Goal: Transaction & Acquisition: Purchase product/service

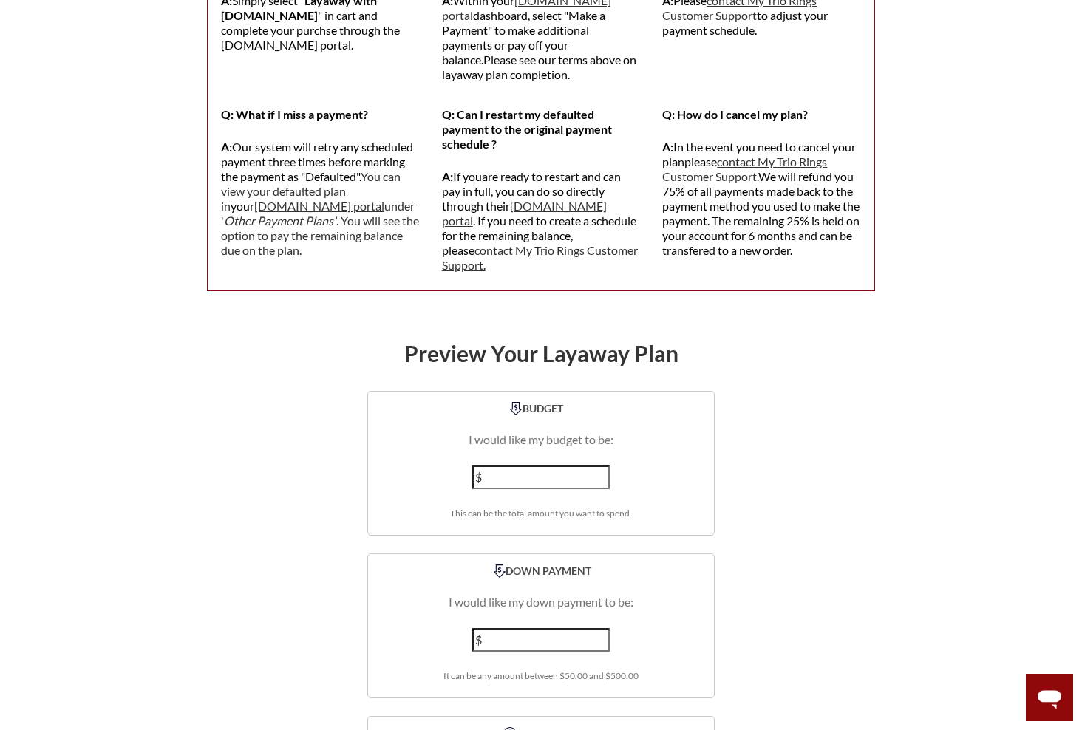
scroll to position [1700, 0]
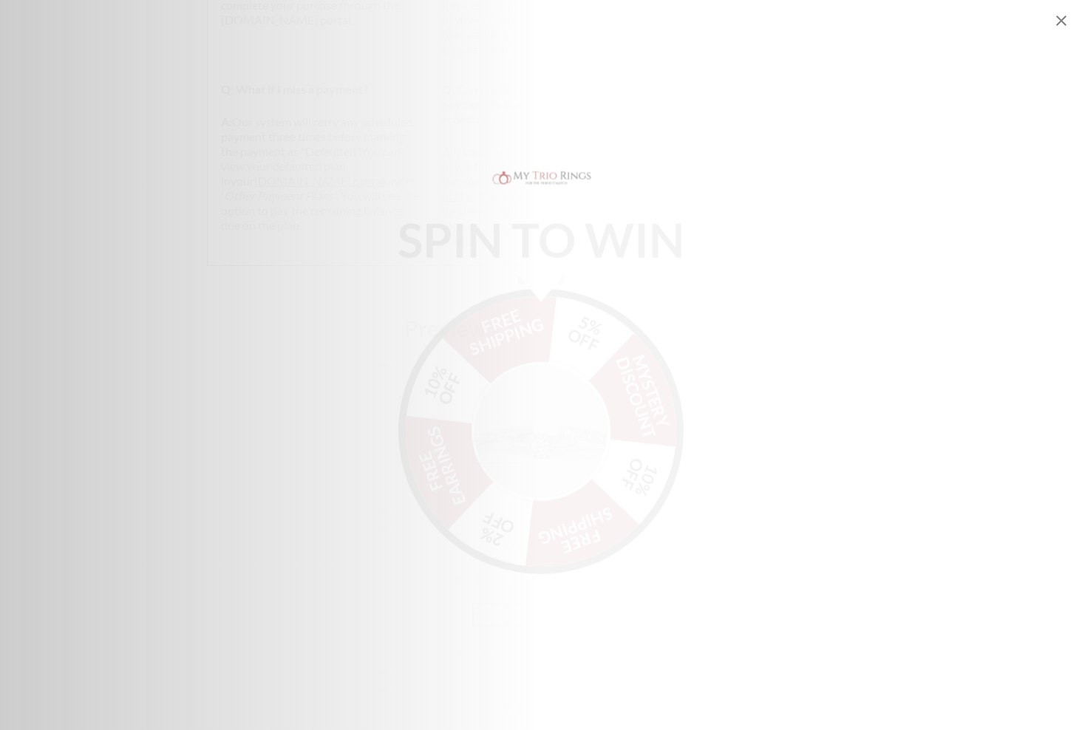
click at [517, 410] on img "Alia popup" at bounding box center [541, 419] width 139 height 139
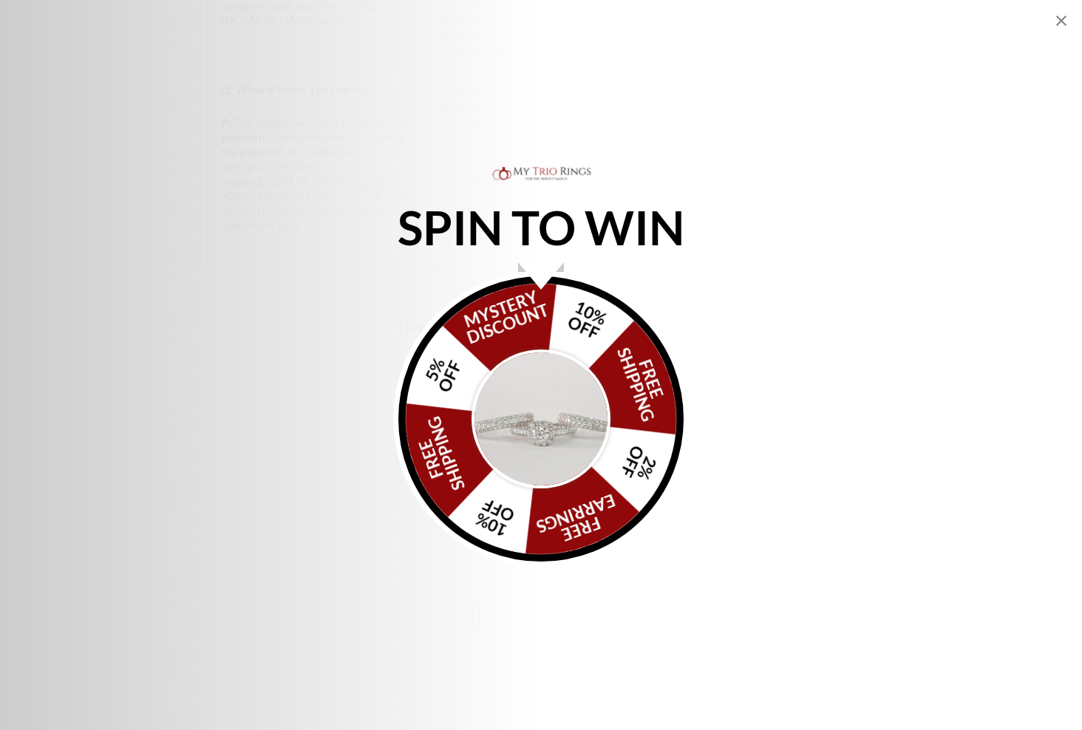
click at [542, 403] on img "Alia popup" at bounding box center [541, 419] width 139 height 139
click at [532, 330] on div "FREE SHIPPING 5% OFF Mystery Discount 10% OFF FREE SHIPPING 2% OFF FREE EARRING…" at bounding box center [540, 418] width 285 height 285
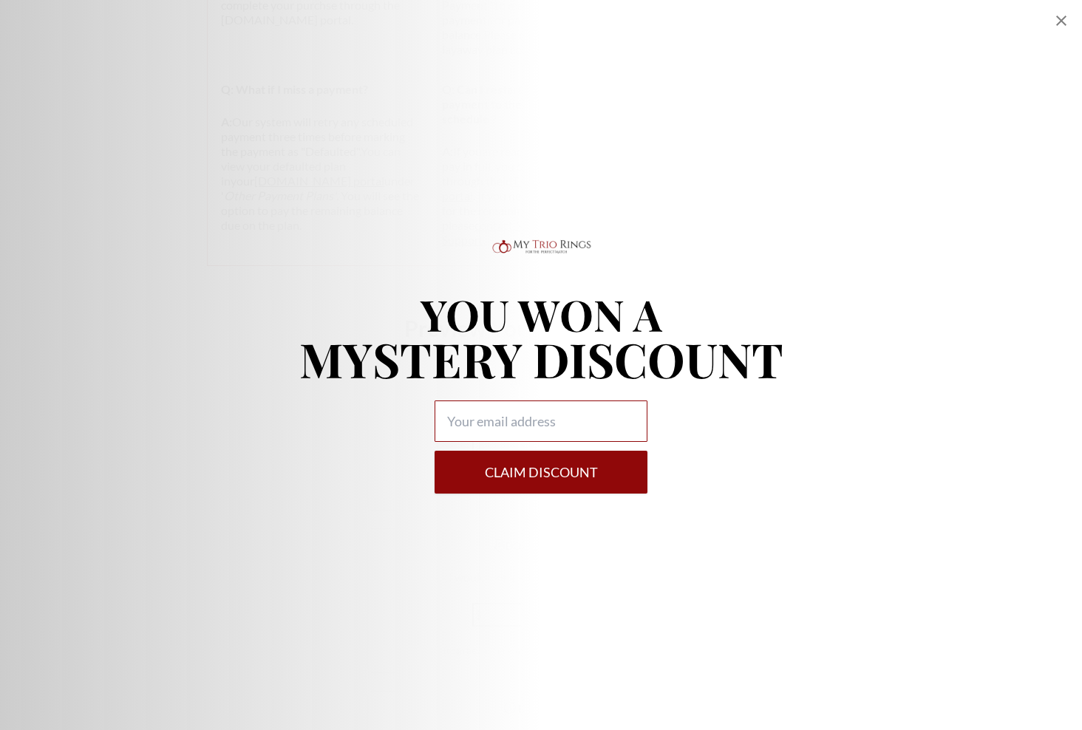
click at [518, 424] on input "Alia popup" at bounding box center [541, 421] width 213 height 41
type input "shyhert@icloud.com"
click at [491, 481] on button "Claim DISCOUNT" at bounding box center [541, 472] width 213 height 43
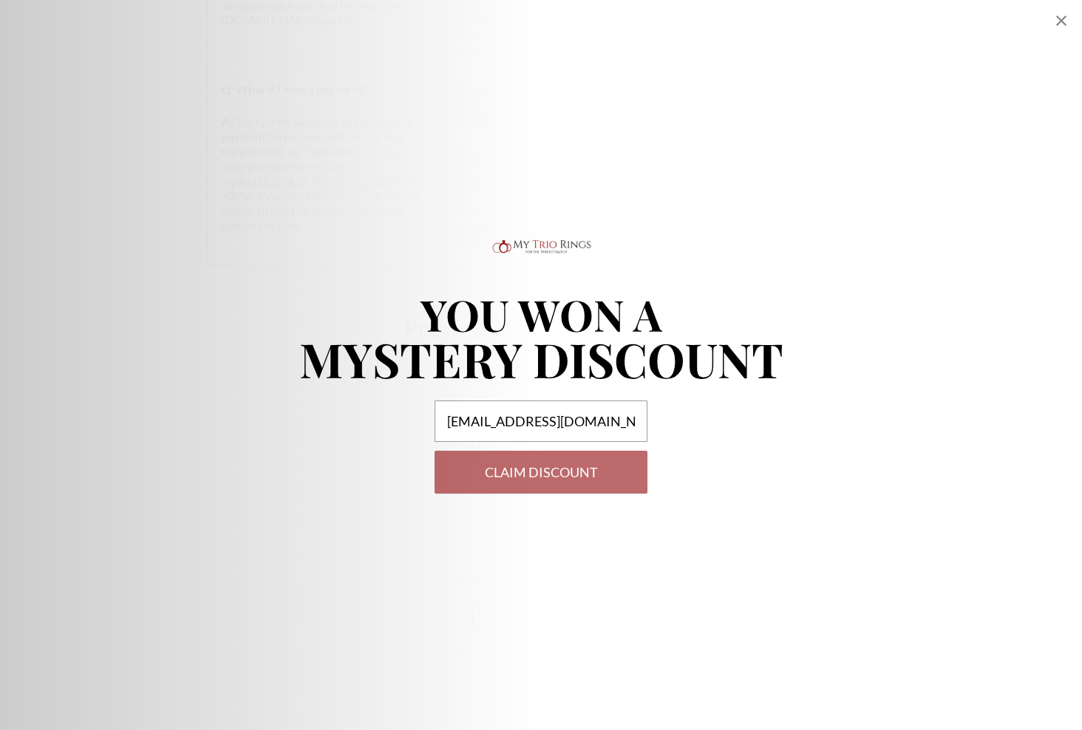
select select "US"
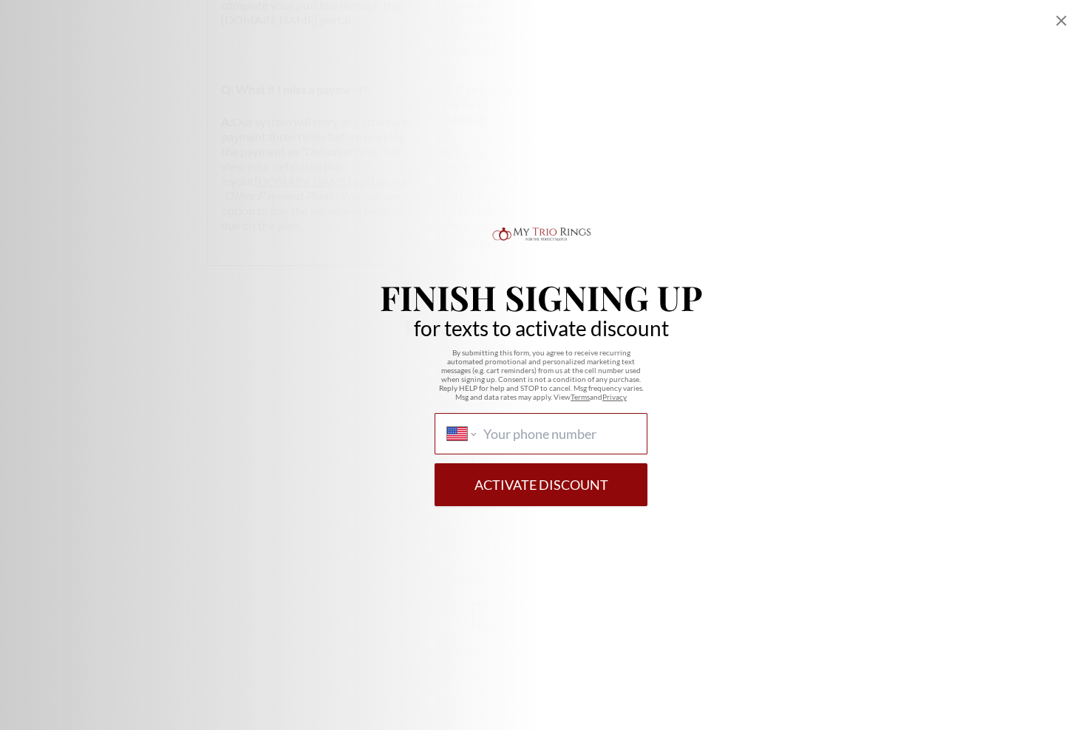
click at [558, 429] on input "International Afghanistan Åland Islands Albania Algeria American Samoa Andorra …" at bounding box center [559, 434] width 152 height 16
type input "1 (361) 677-3832"
click at [481, 486] on button "Activate Discount" at bounding box center [541, 485] width 213 height 43
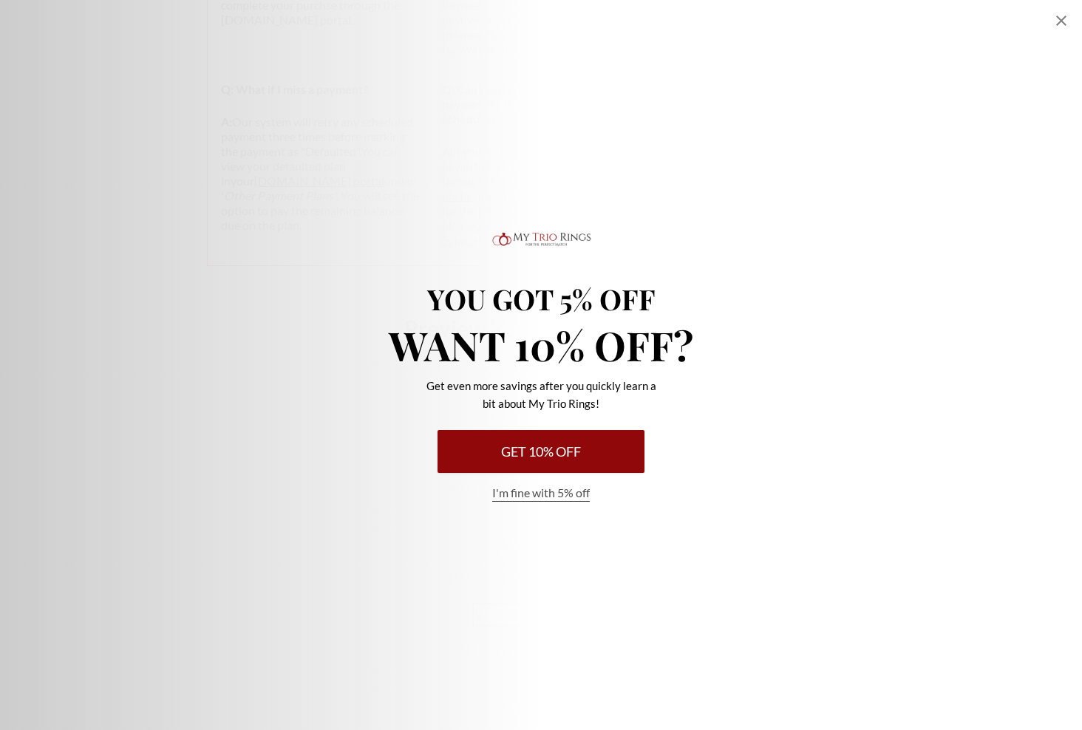
click at [1061, 17] on icon "Close popup" at bounding box center [1062, 21] width 18 height 18
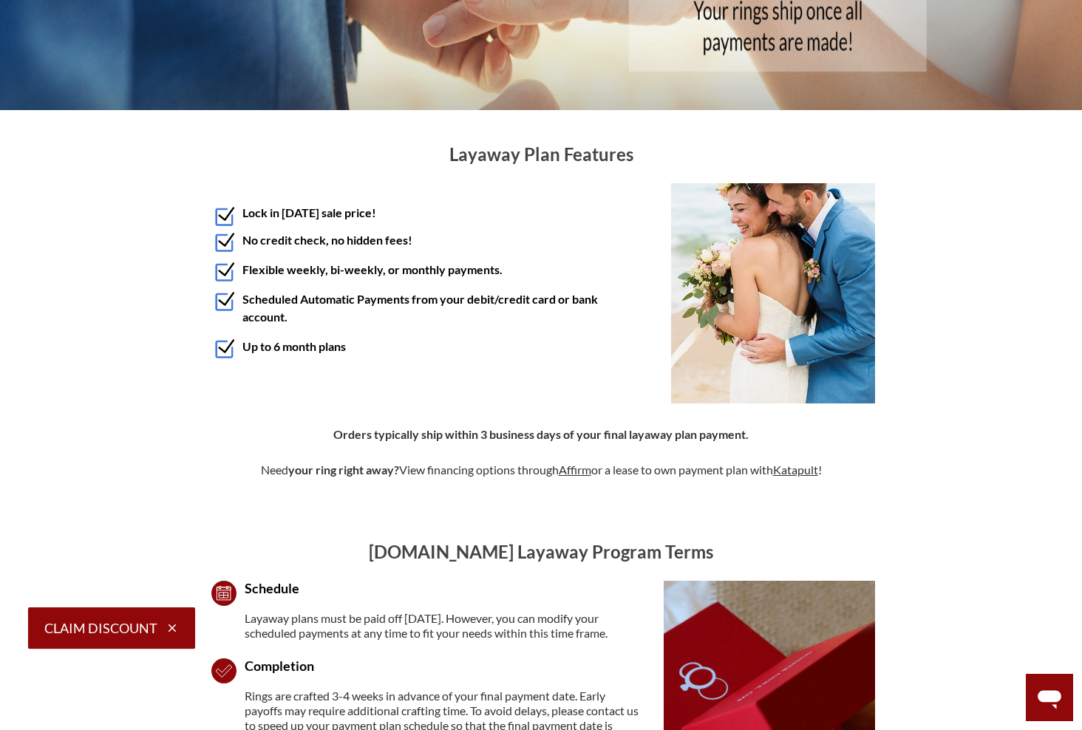
scroll to position [0, 0]
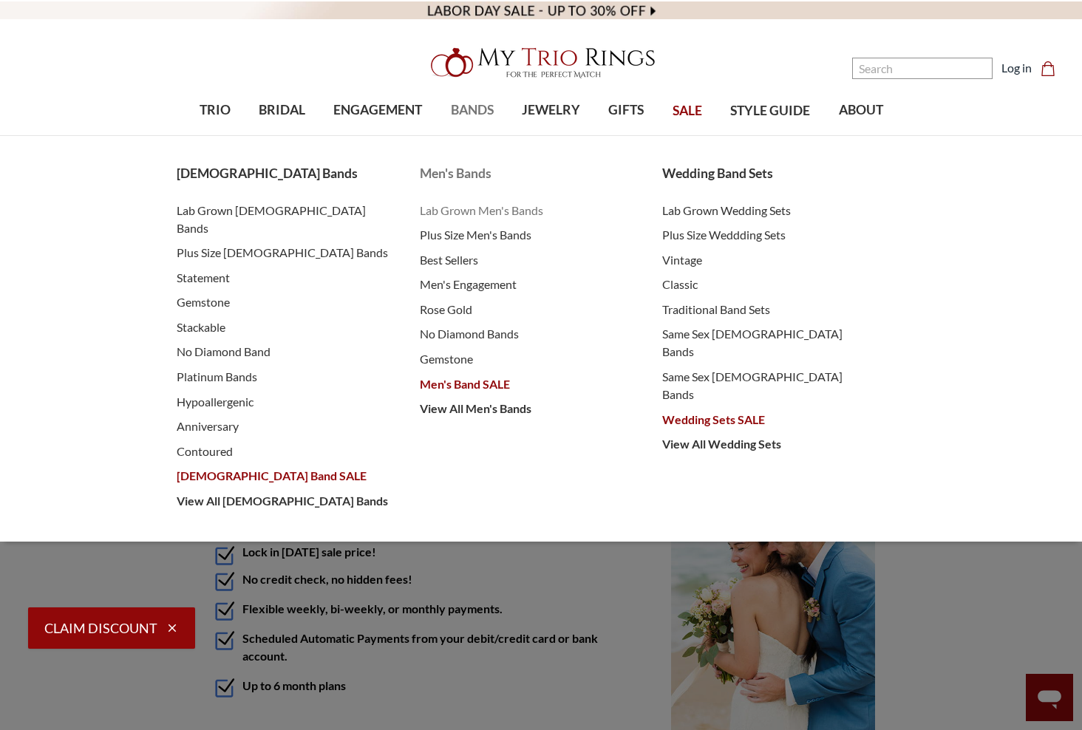
click at [476, 206] on span "Lab Grown Men's Bands" at bounding box center [527, 211] width 214 height 18
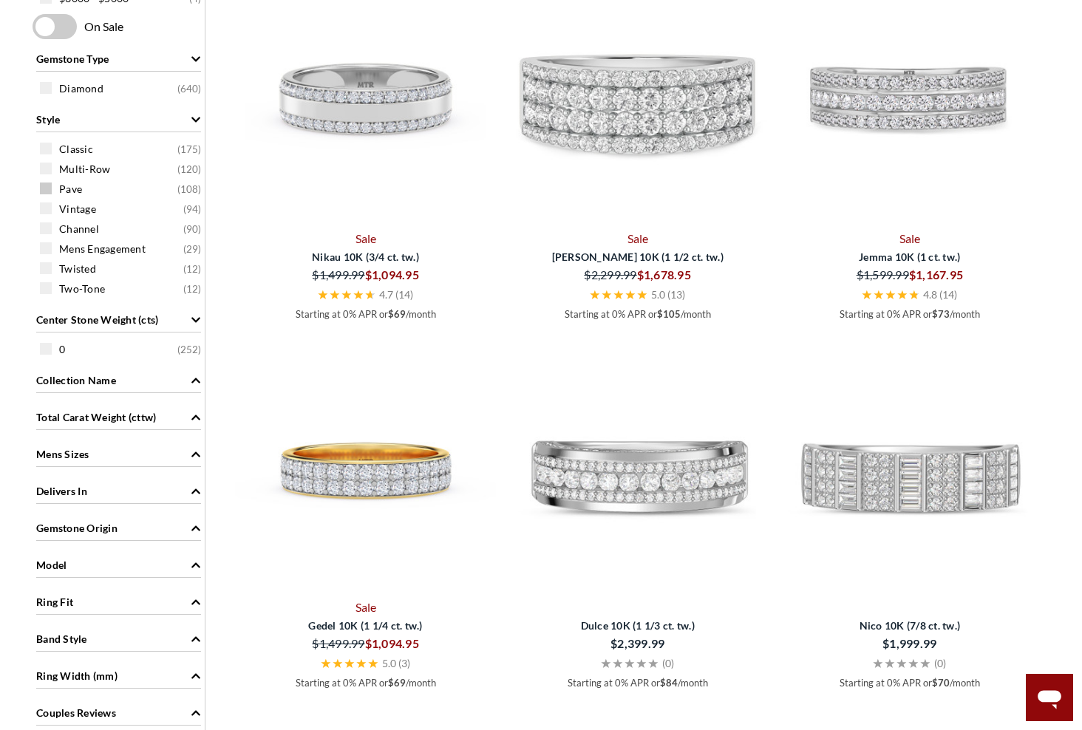
scroll to position [517, 0]
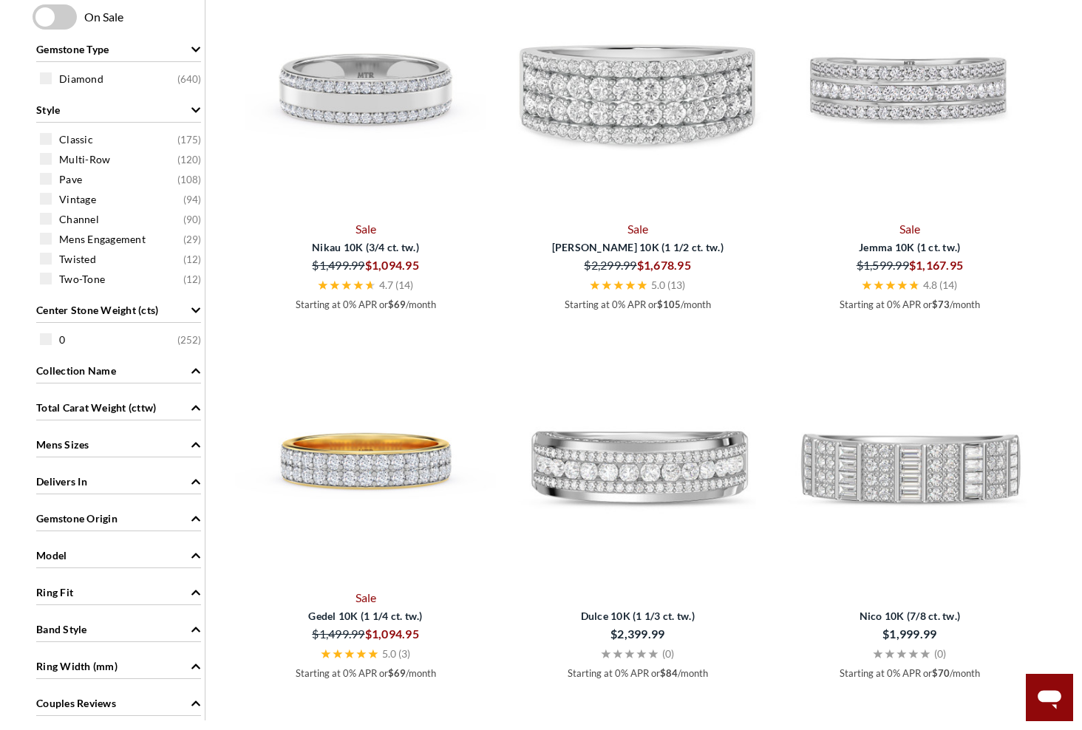
click at [193, 448] on icon "Mens Sizes" at bounding box center [196, 445] width 10 height 10
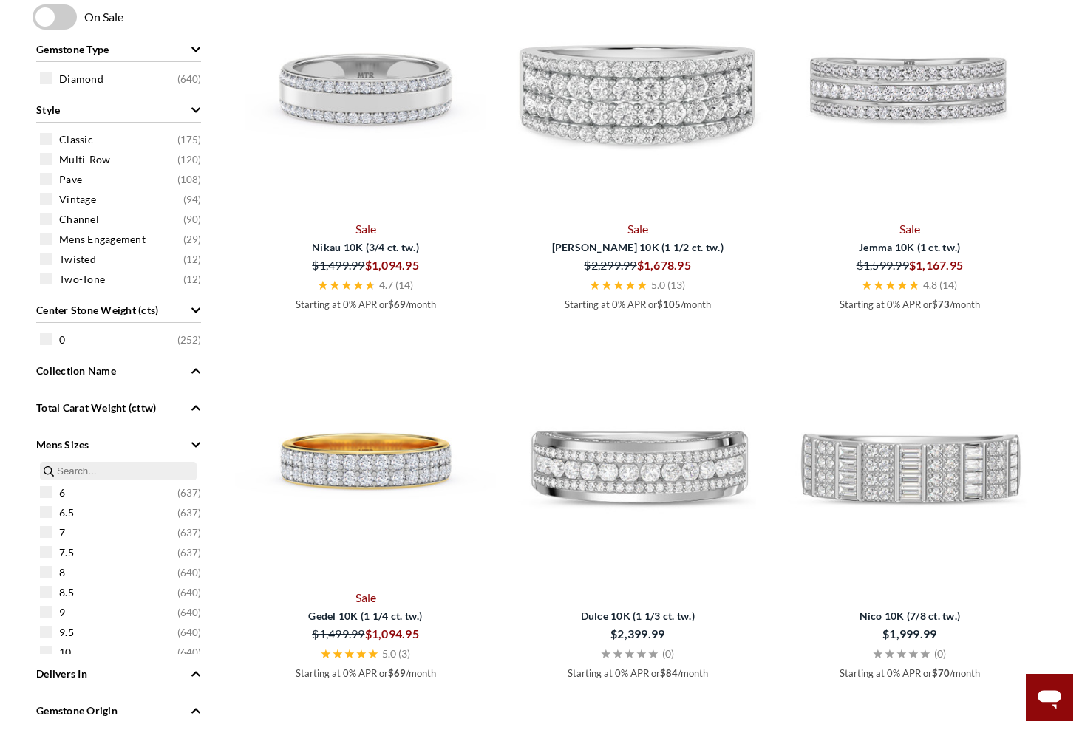
click at [193, 448] on icon "Mens Sizes" at bounding box center [196, 445] width 10 height 10
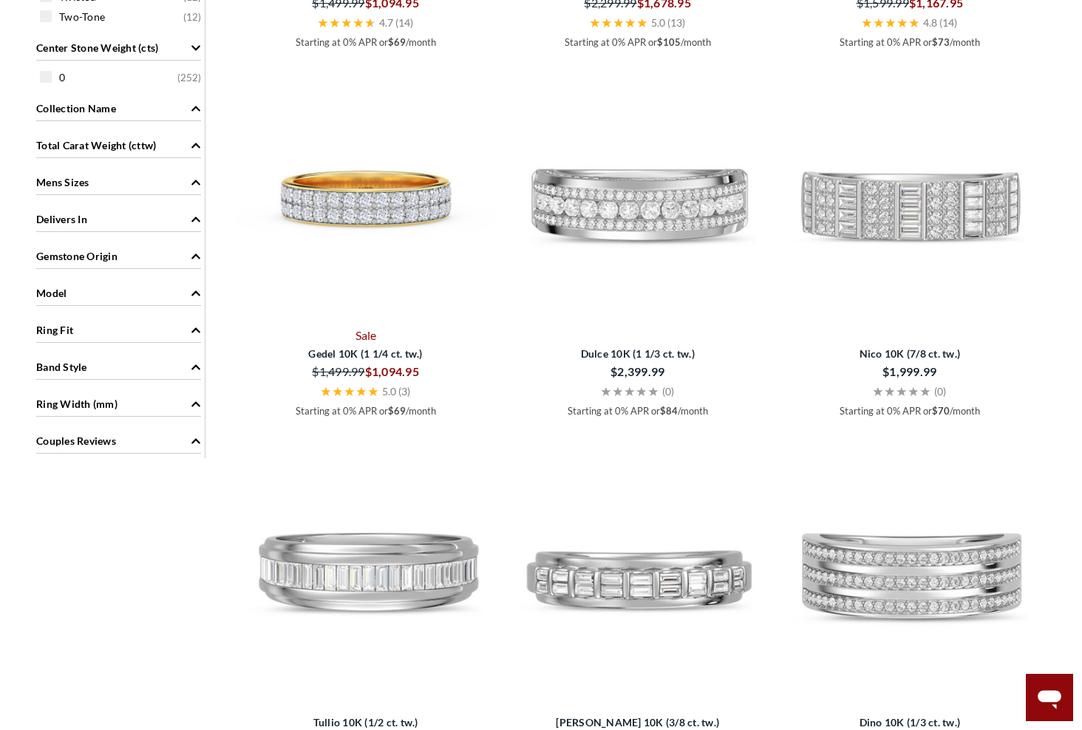
scroll to position [813, 0]
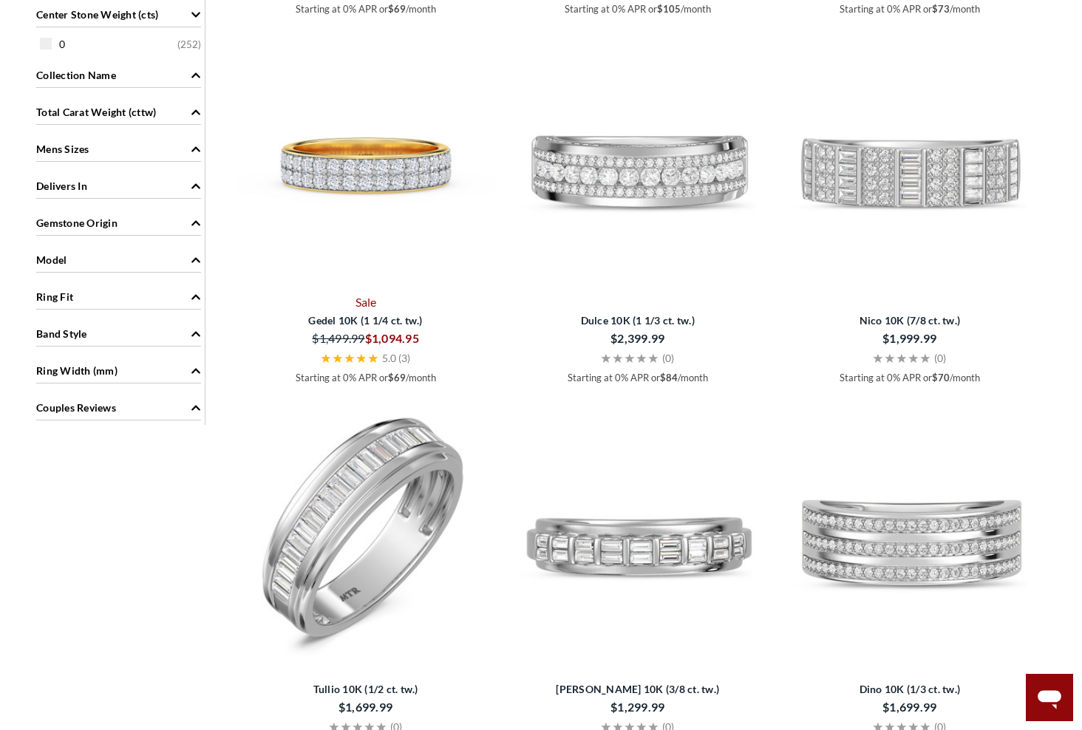
click at [353, 518] on img at bounding box center [365, 527] width 260 height 260
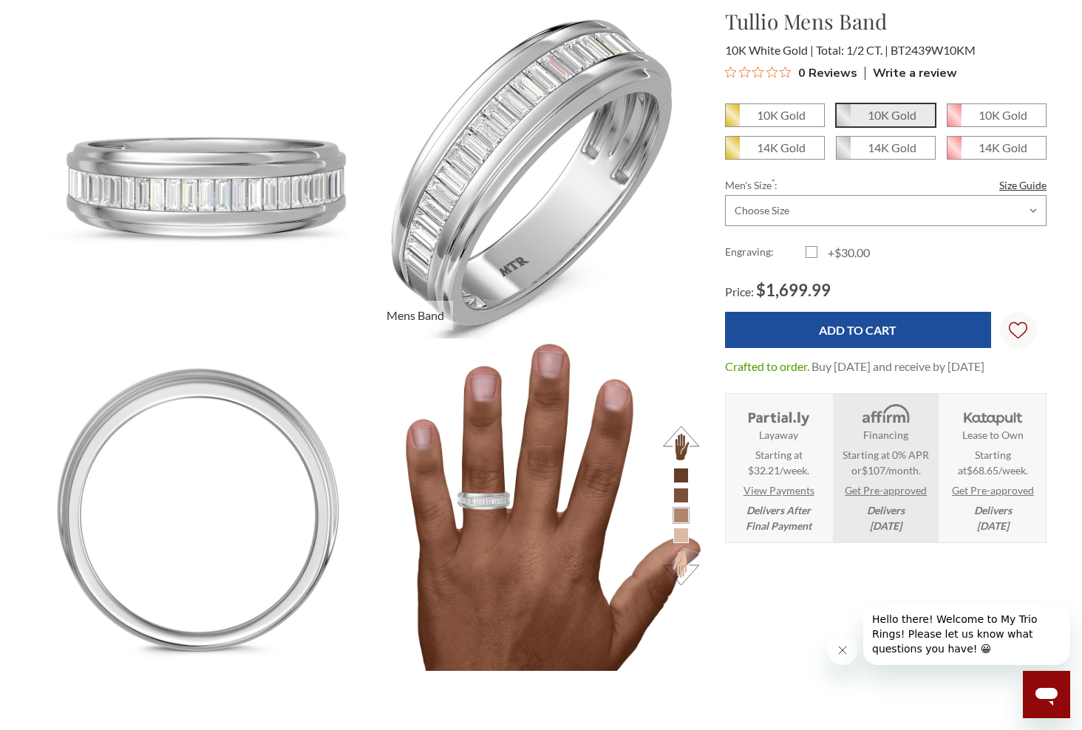
scroll to position [222, 0]
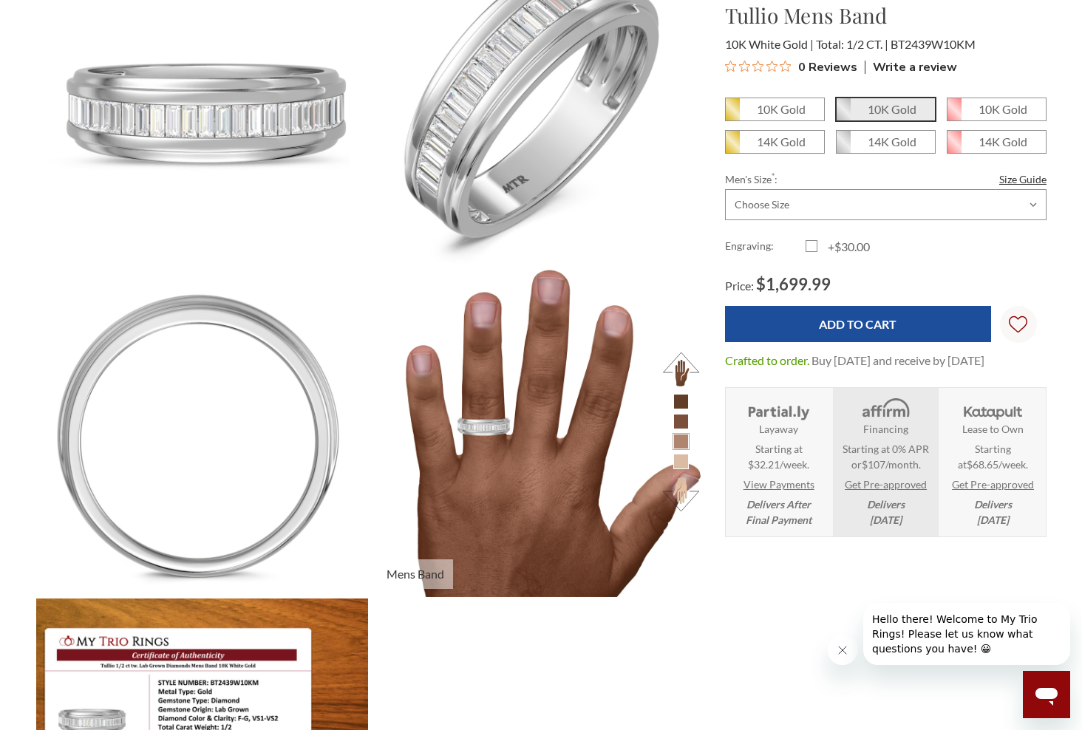
click at [684, 461] on li at bounding box center [681, 462] width 16 height 16
click at [683, 501] on button at bounding box center [681, 494] width 41 height 41
